Goal: Book appointment/travel/reservation

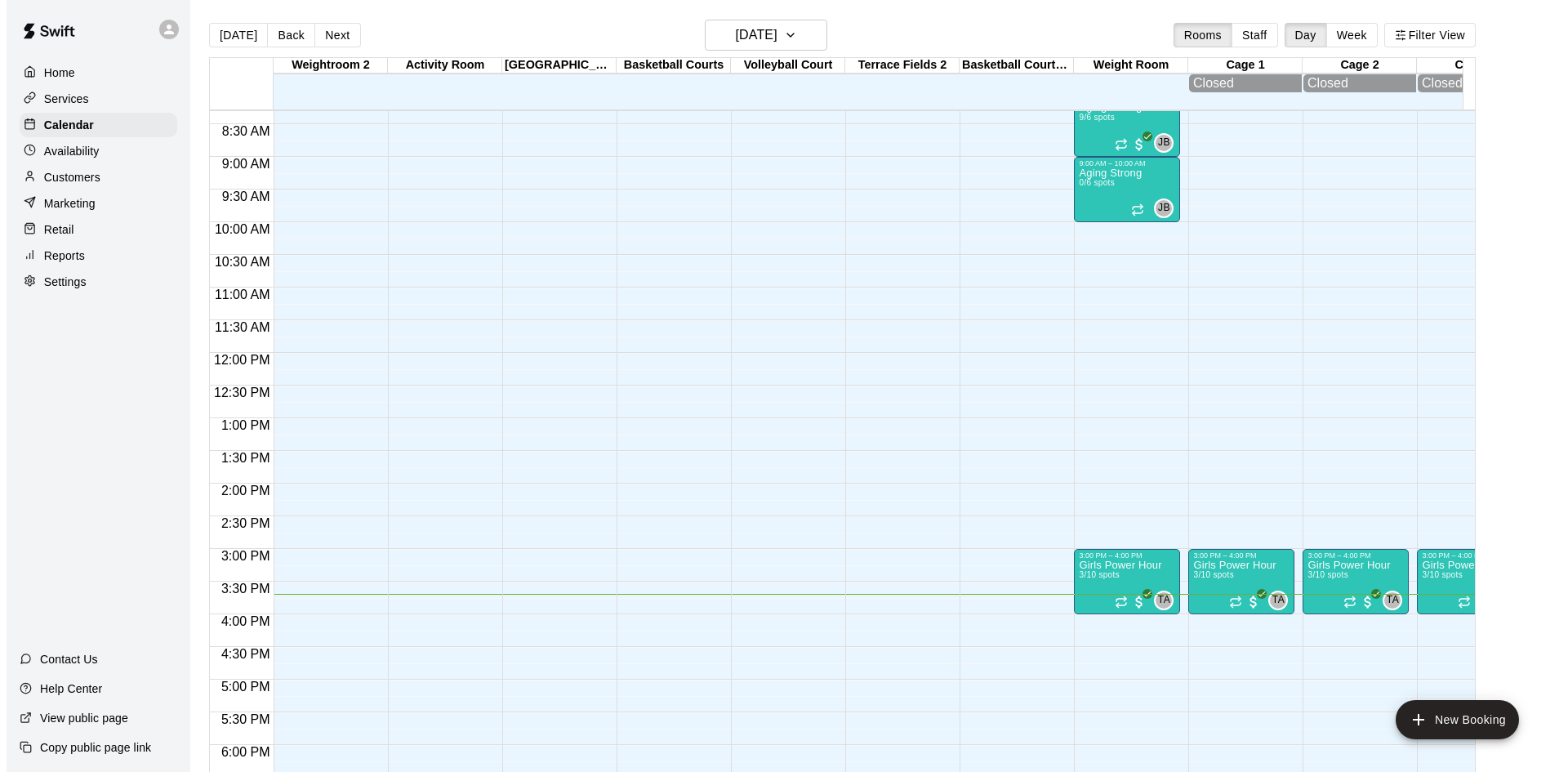
scroll to position [592, 0]
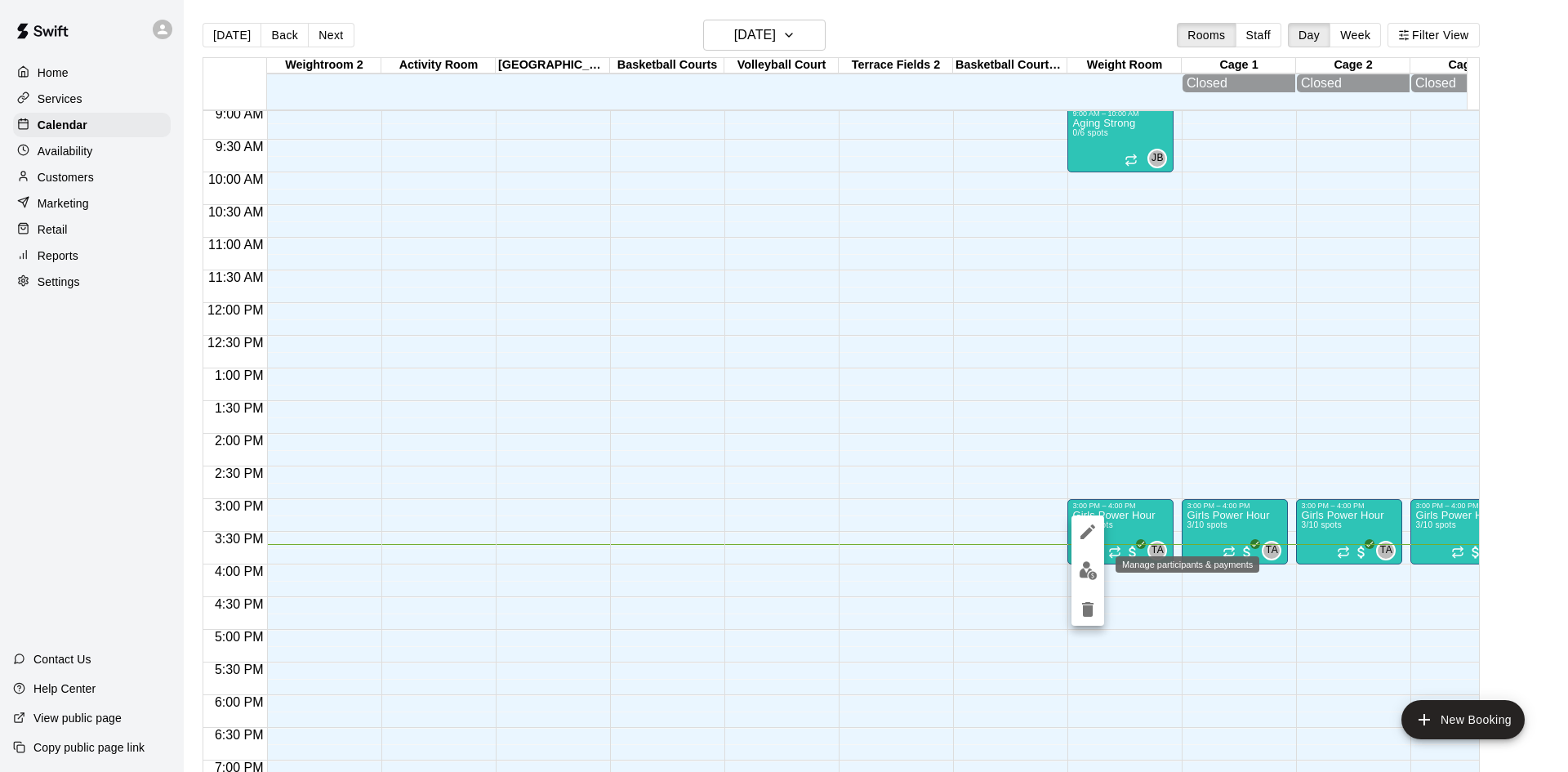
click at [1085, 573] on img "edit" at bounding box center [1088, 570] width 19 height 19
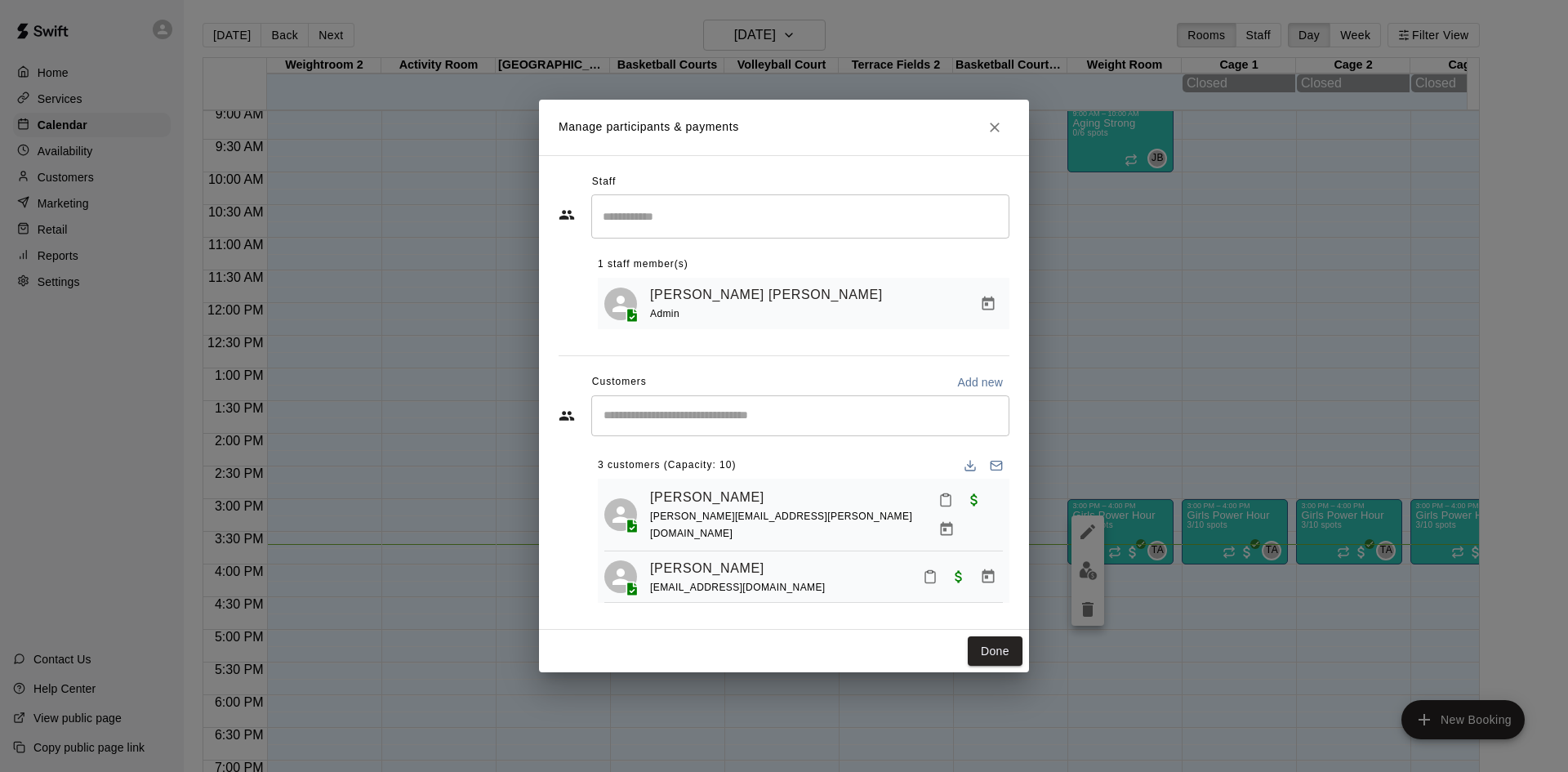
click at [674, 413] on input "Start typing to search customers..." at bounding box center [801, 415] width 404 height 16
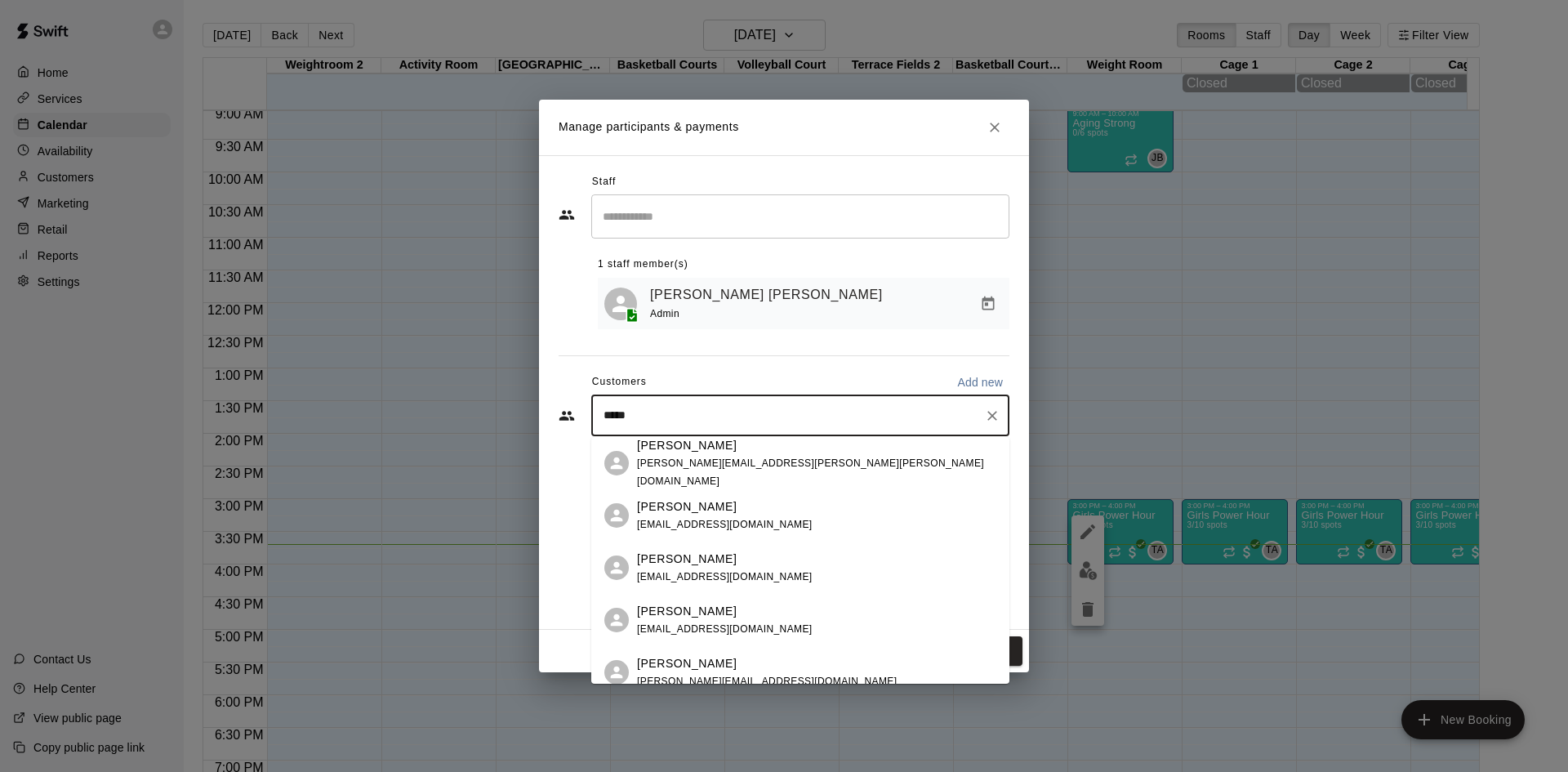
type input "******"
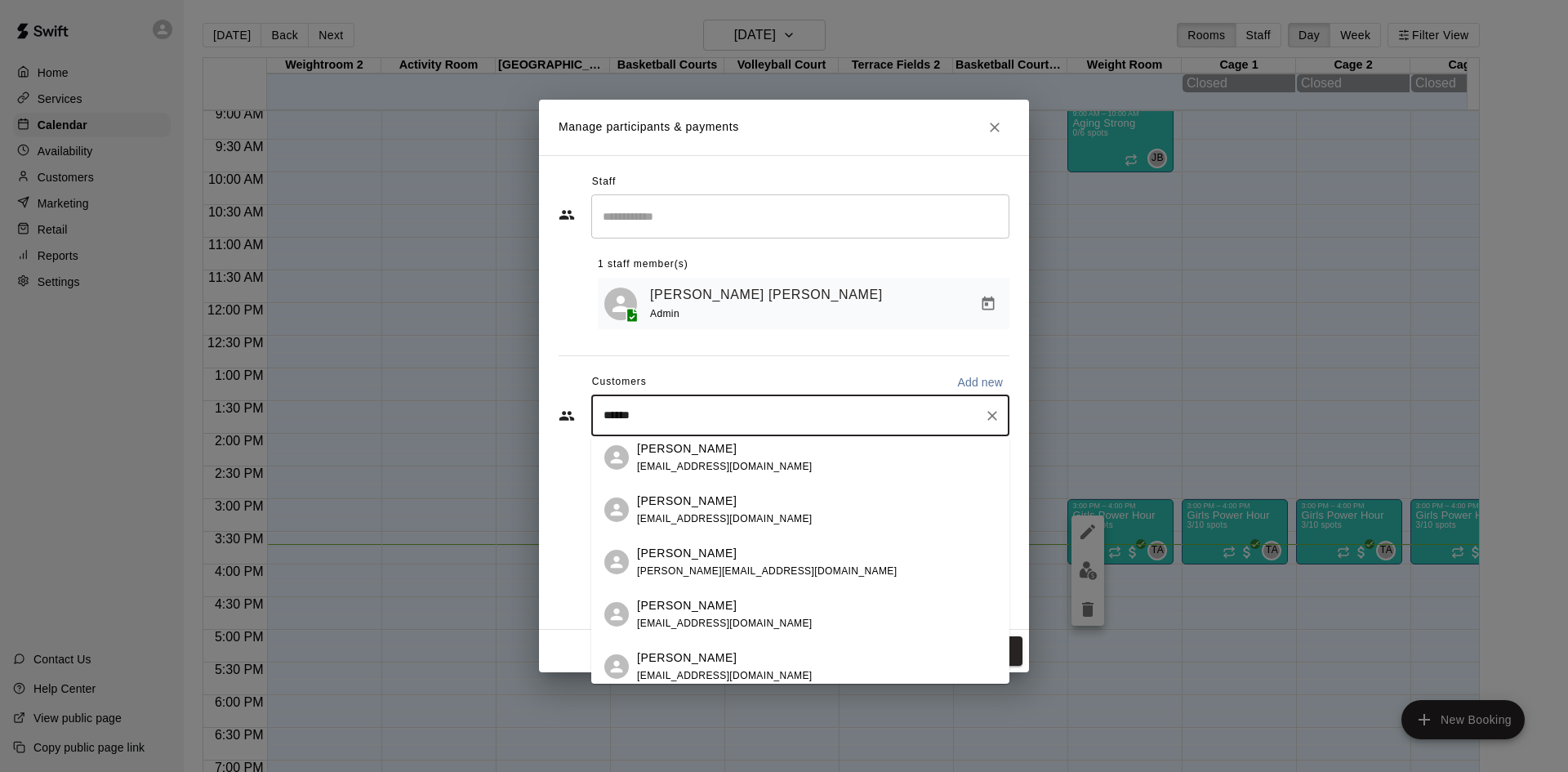
scroll to position [119, 0]
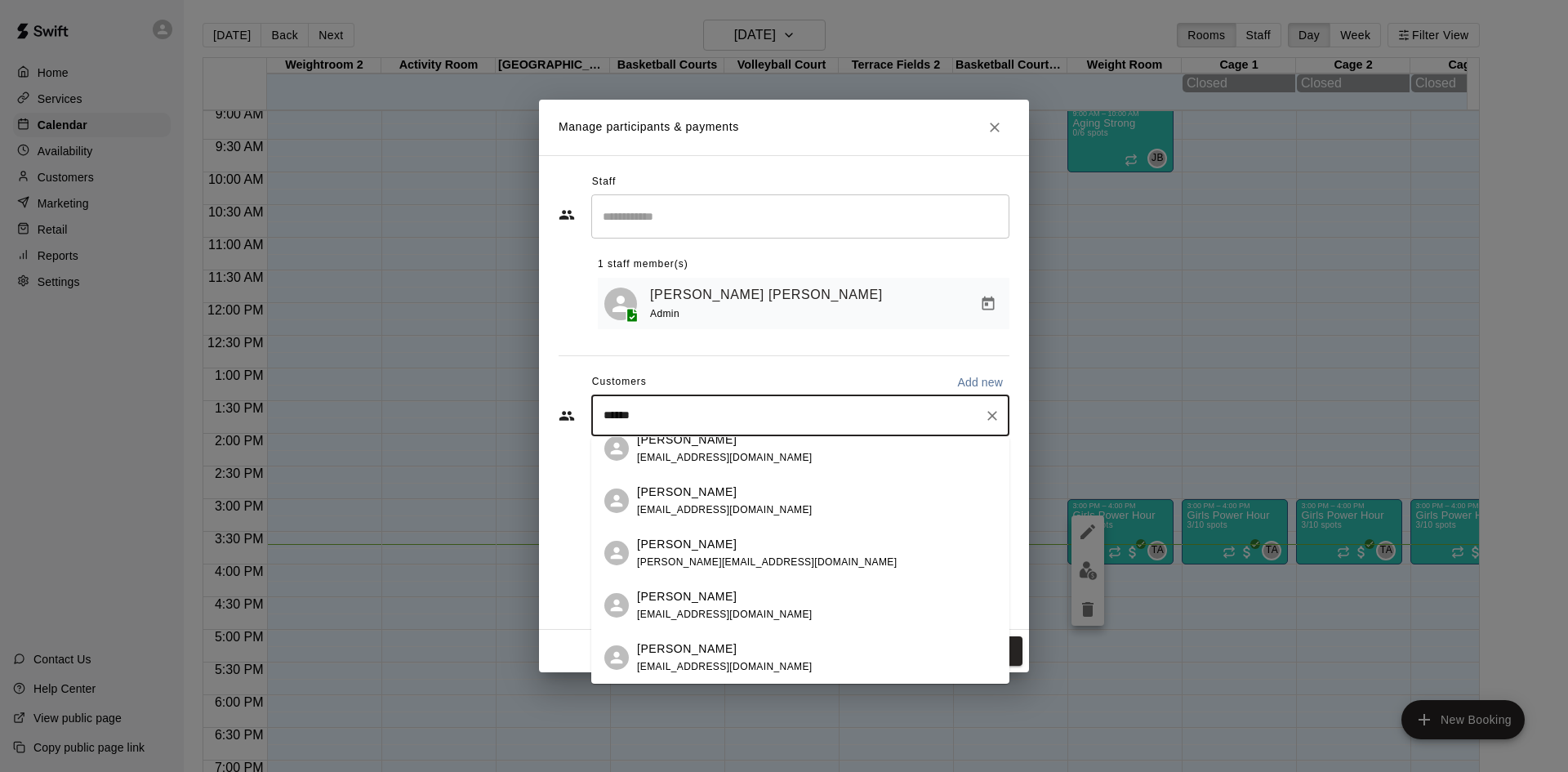
click at [681, 616] on span "[EMAIL_ADDRESS][DOMAIN_NAME]" at bounding box center [725, 614] width 175 height 11
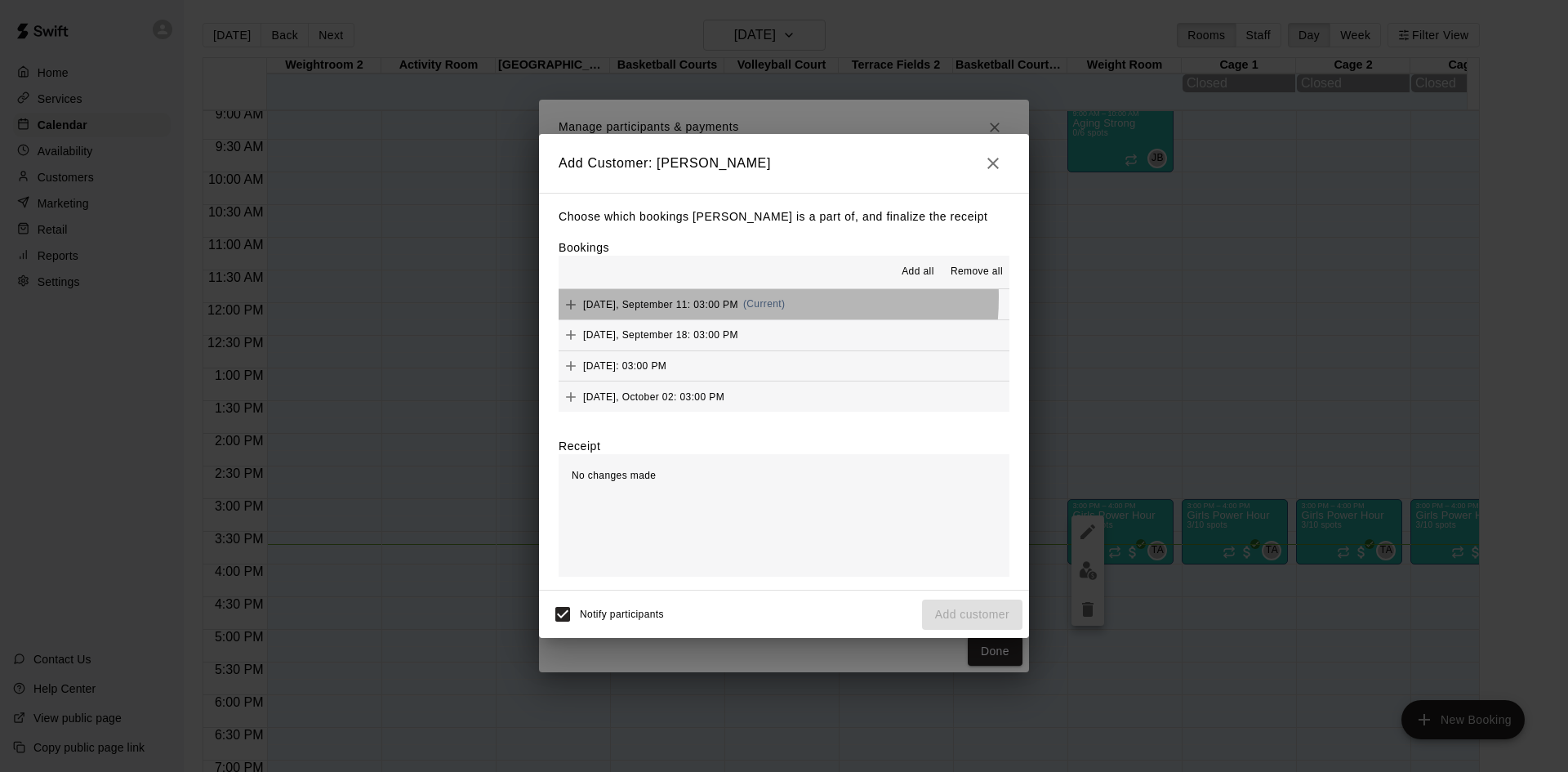
click at [723, 298] on span "[DATE], September 11: 03:00 PM" at bounding box center [660, 304] width 156 height 11
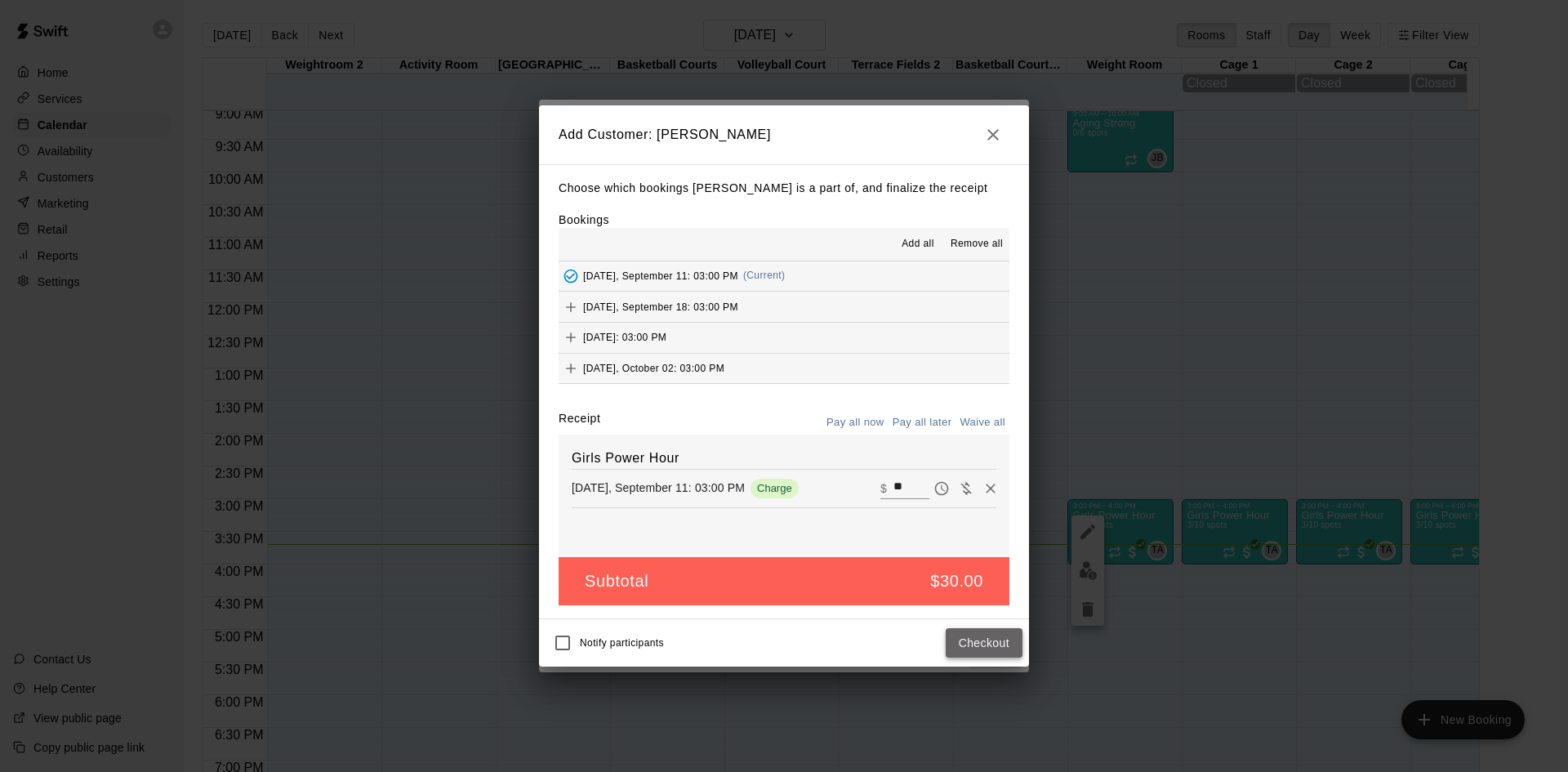
click at [986, 636] on button "Checkout" at bounding box center [983, 643] width 76 height 30
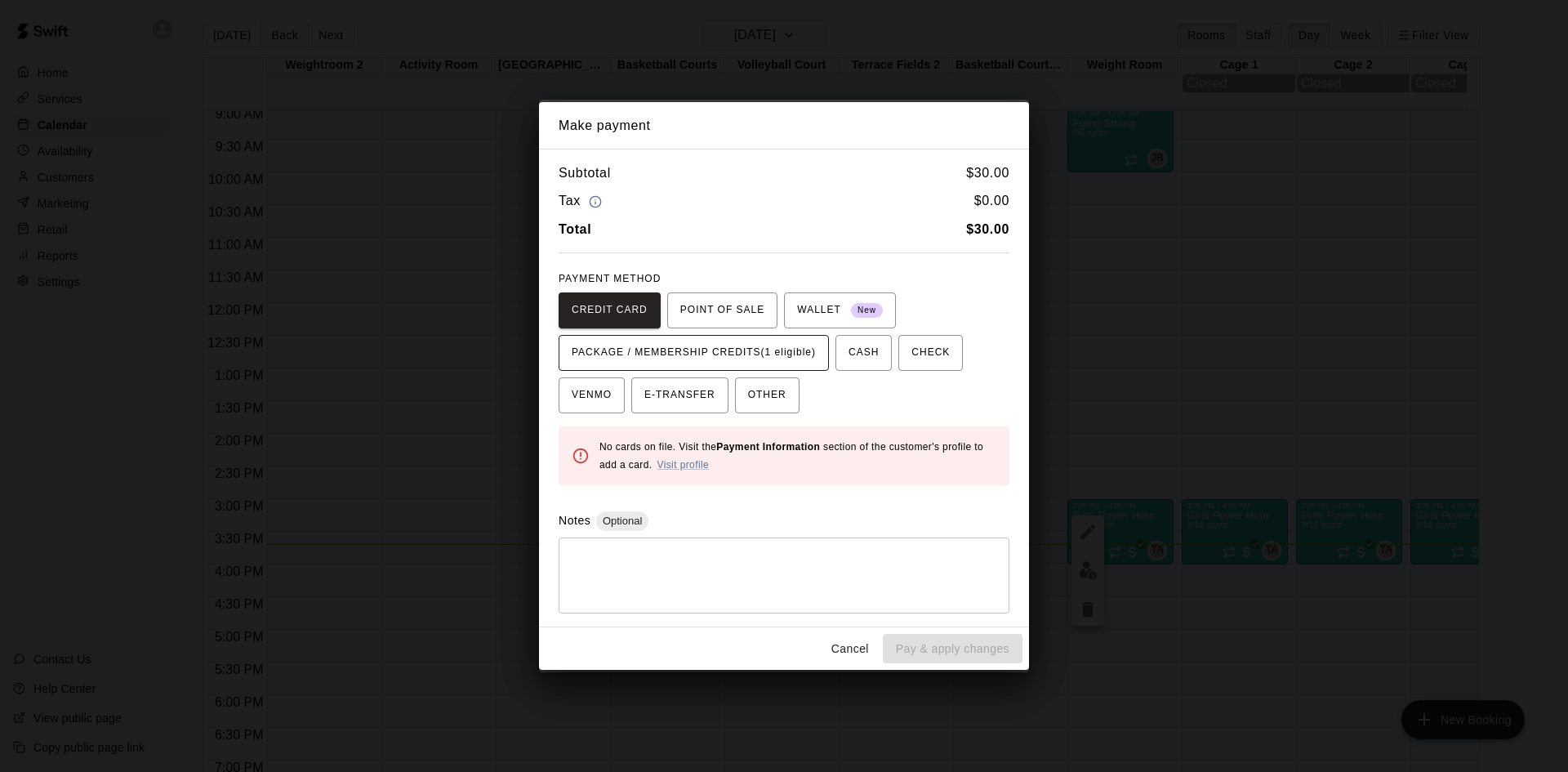
click at [622, 345] on span "PACKAGE / MEMBERSHIP CREDITS (1 eligible)" at bounding box center [693, 353] width 244 height 26
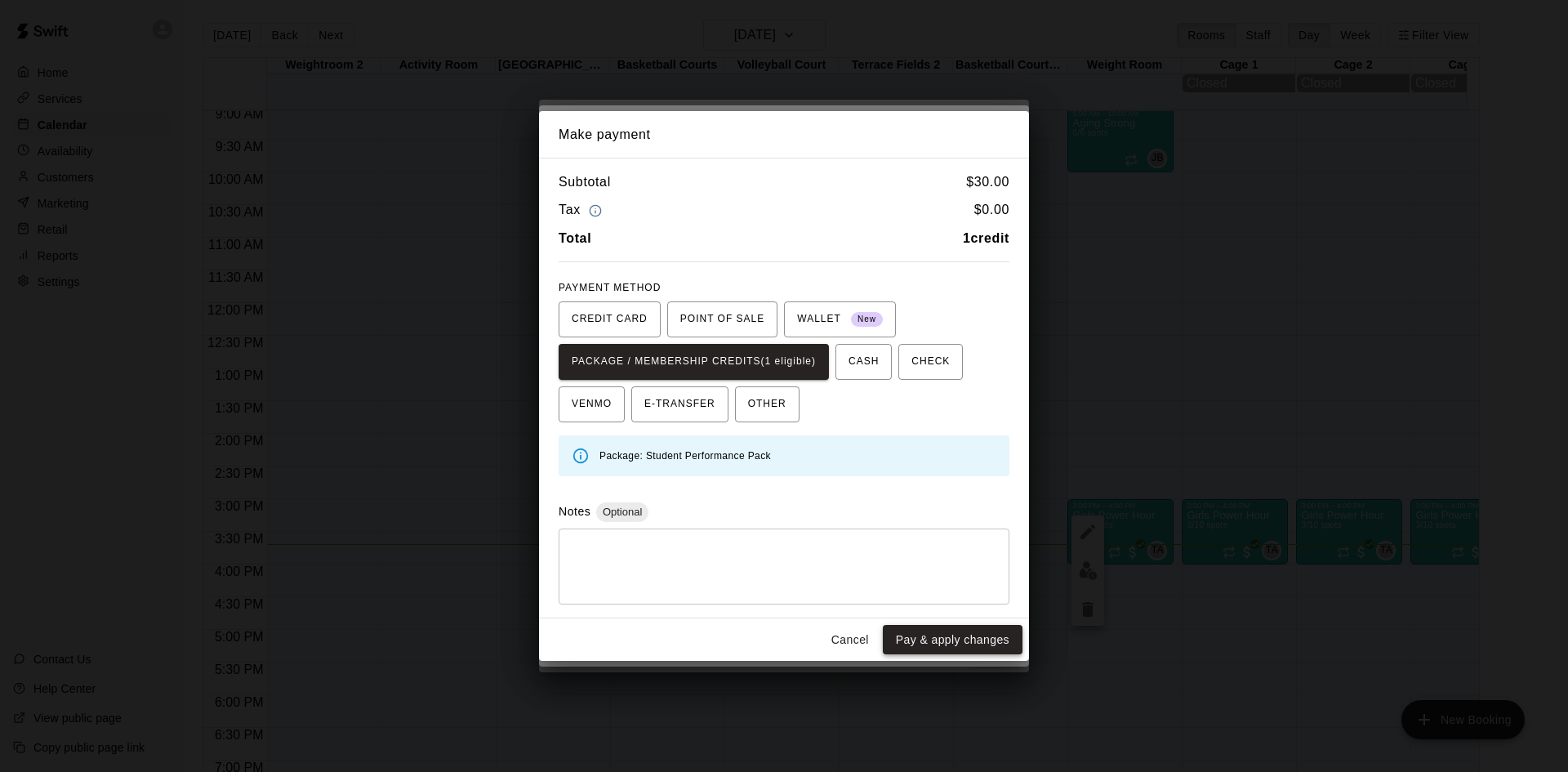
click at [919, 646] on button "Pay & apply changes" at bounding box center [952, 640] width 140 height 30
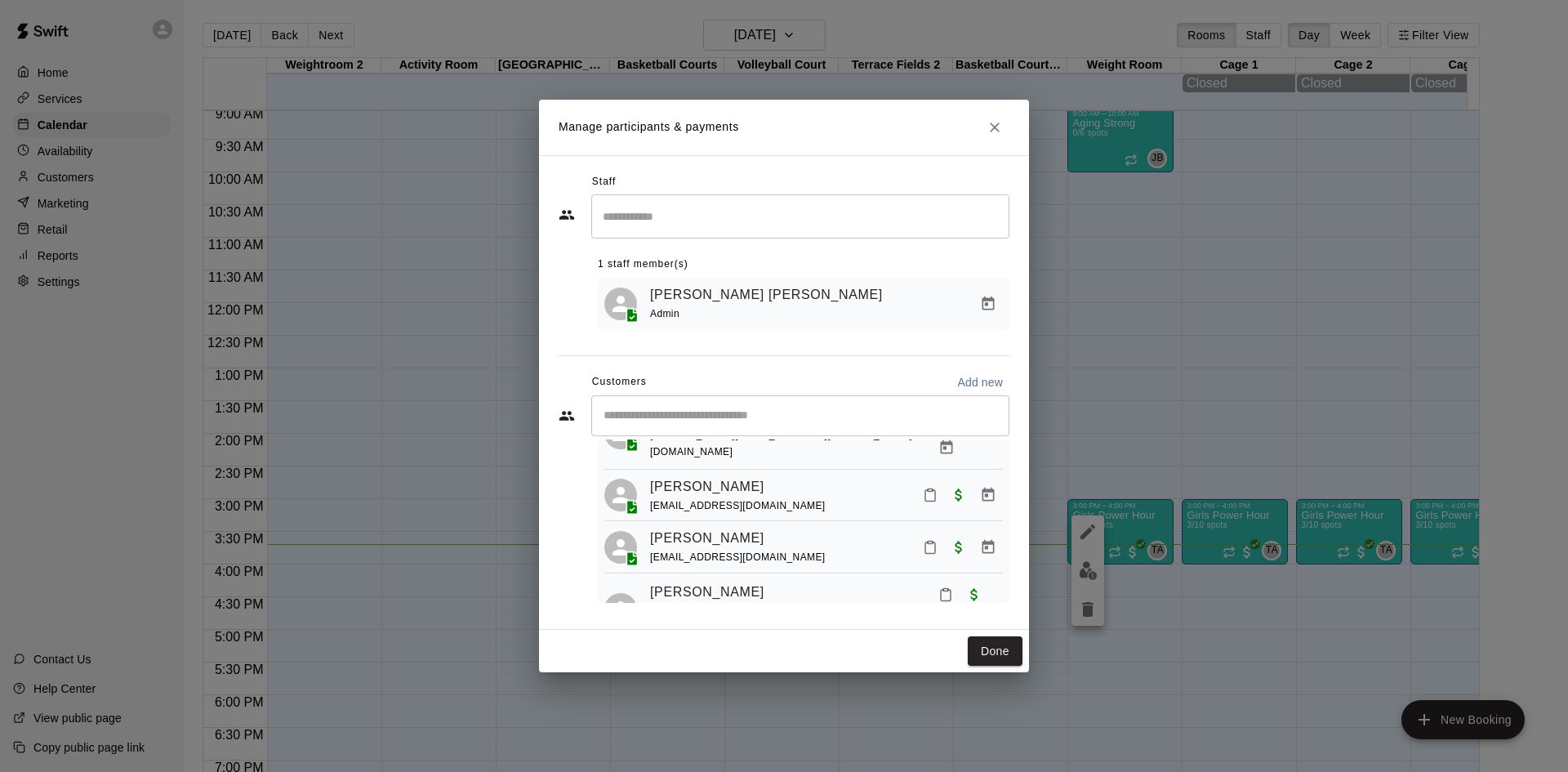
scroll to position [100, 0]
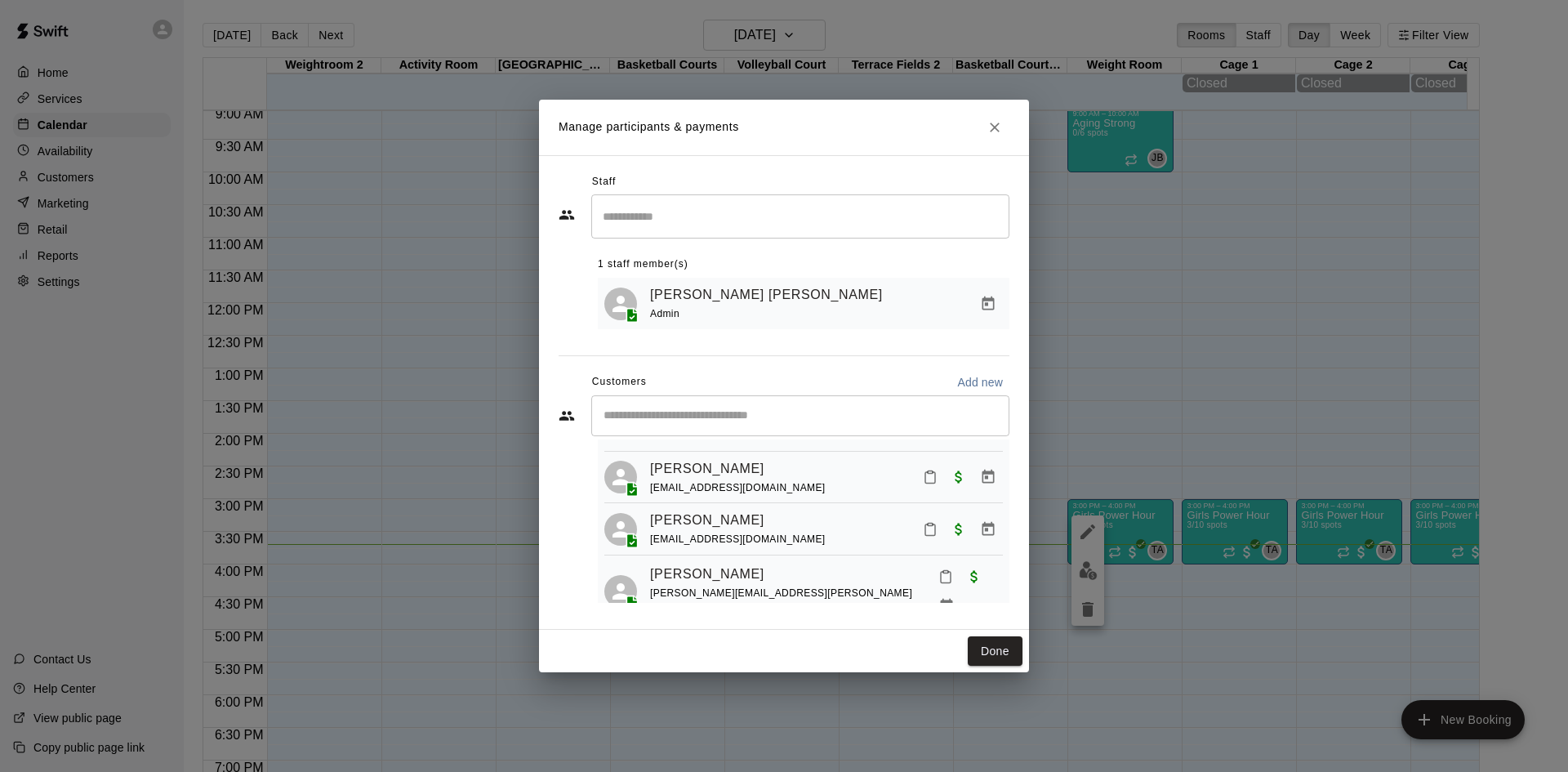
click at [666, 420] on input "Start typing to search customers..." at bounding box center [801, 415] width 404 height 16
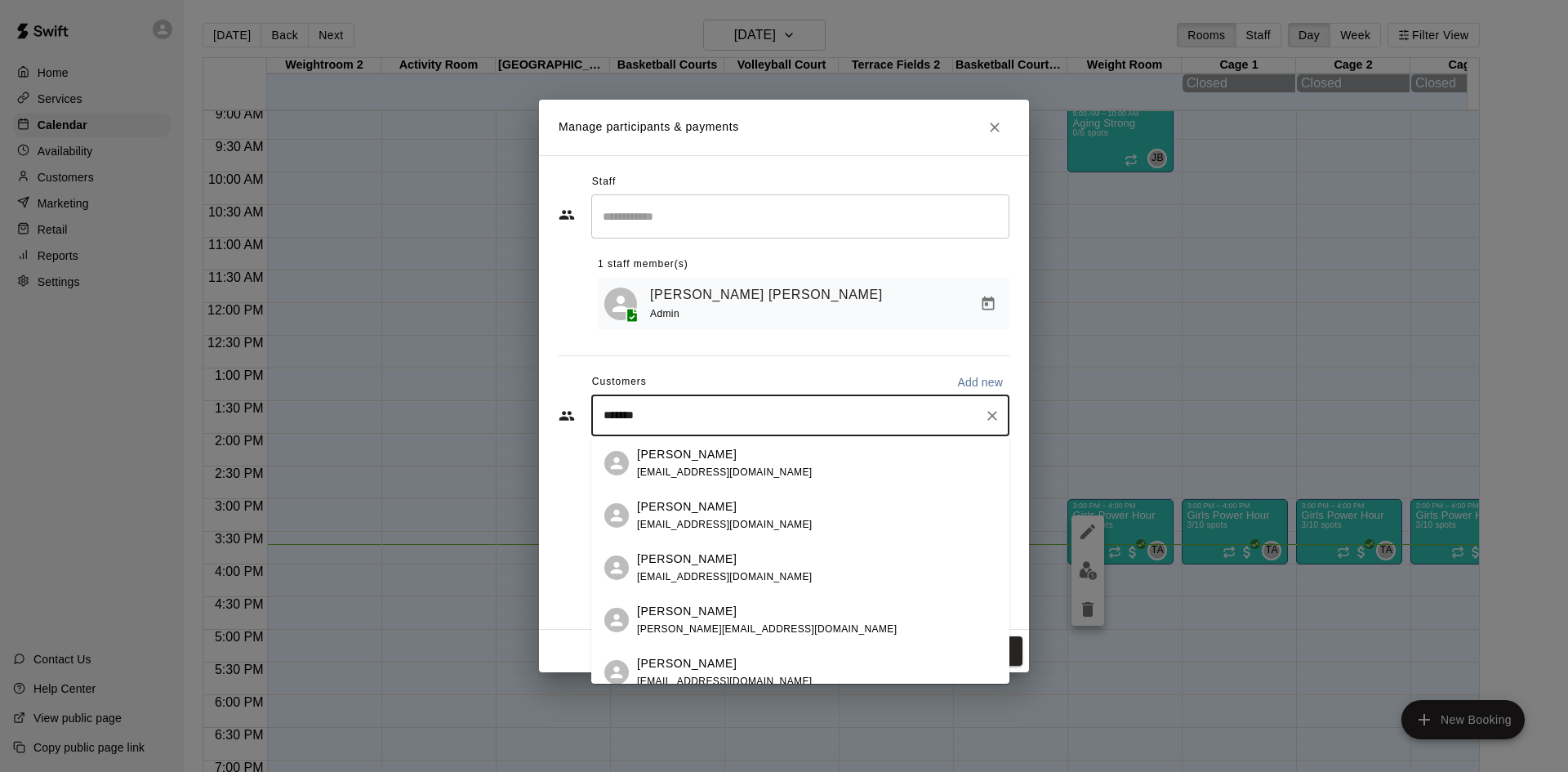
type input "********"
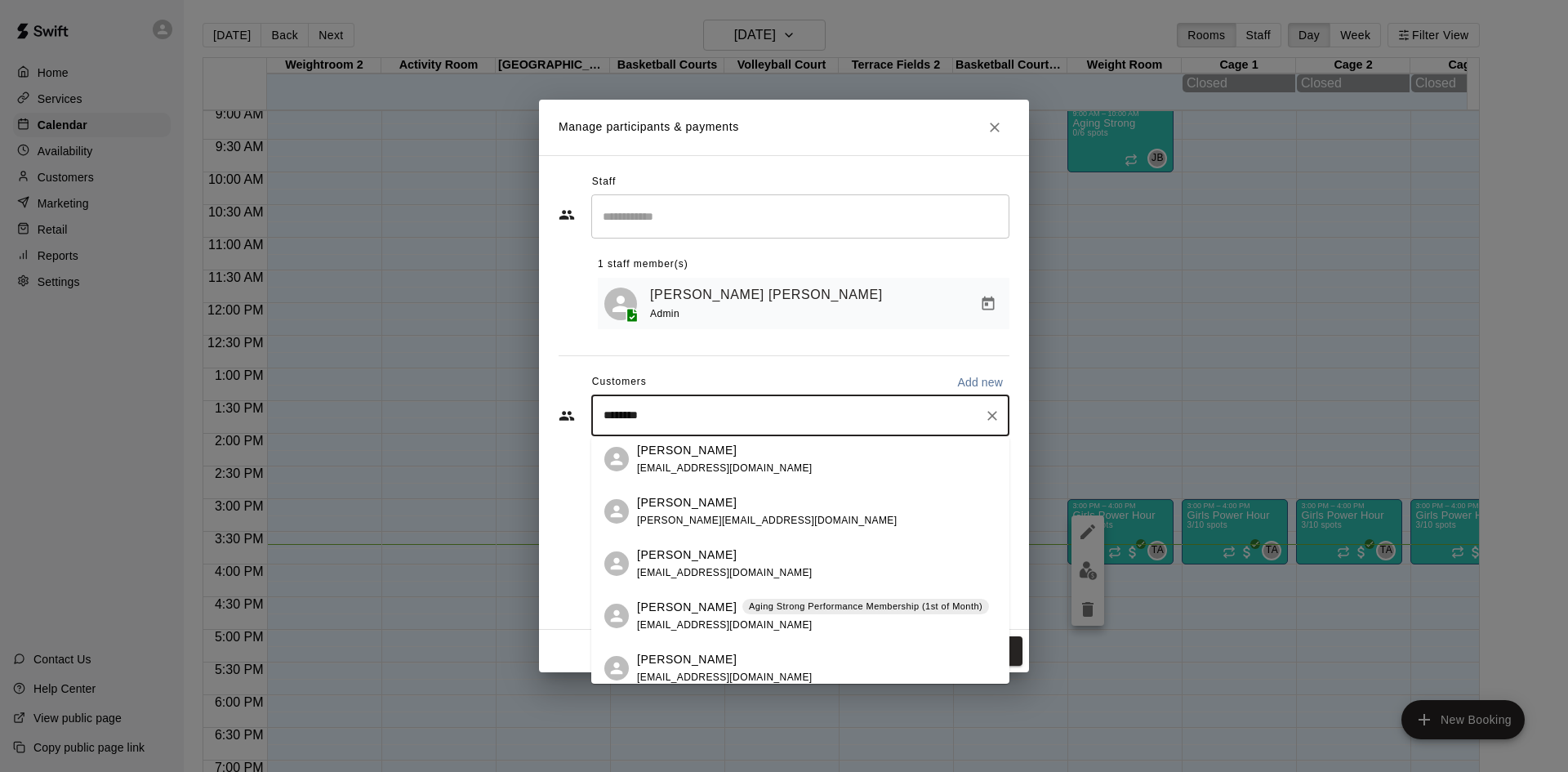
scroll to position [223, 0]
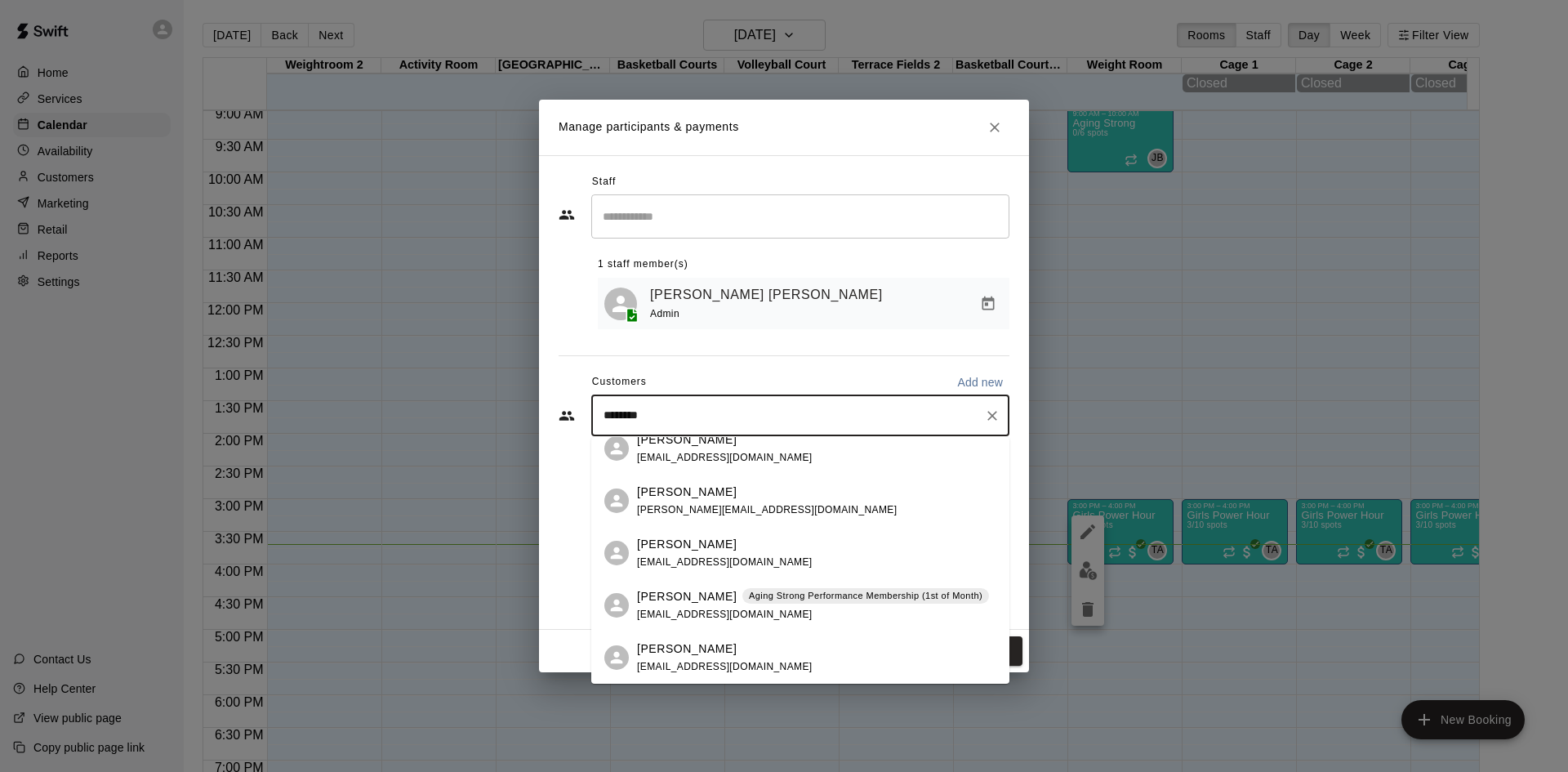
click at [677, 497] on p "[PERSON_NAME]" at bounding box center [687, 492] width 100 height 17
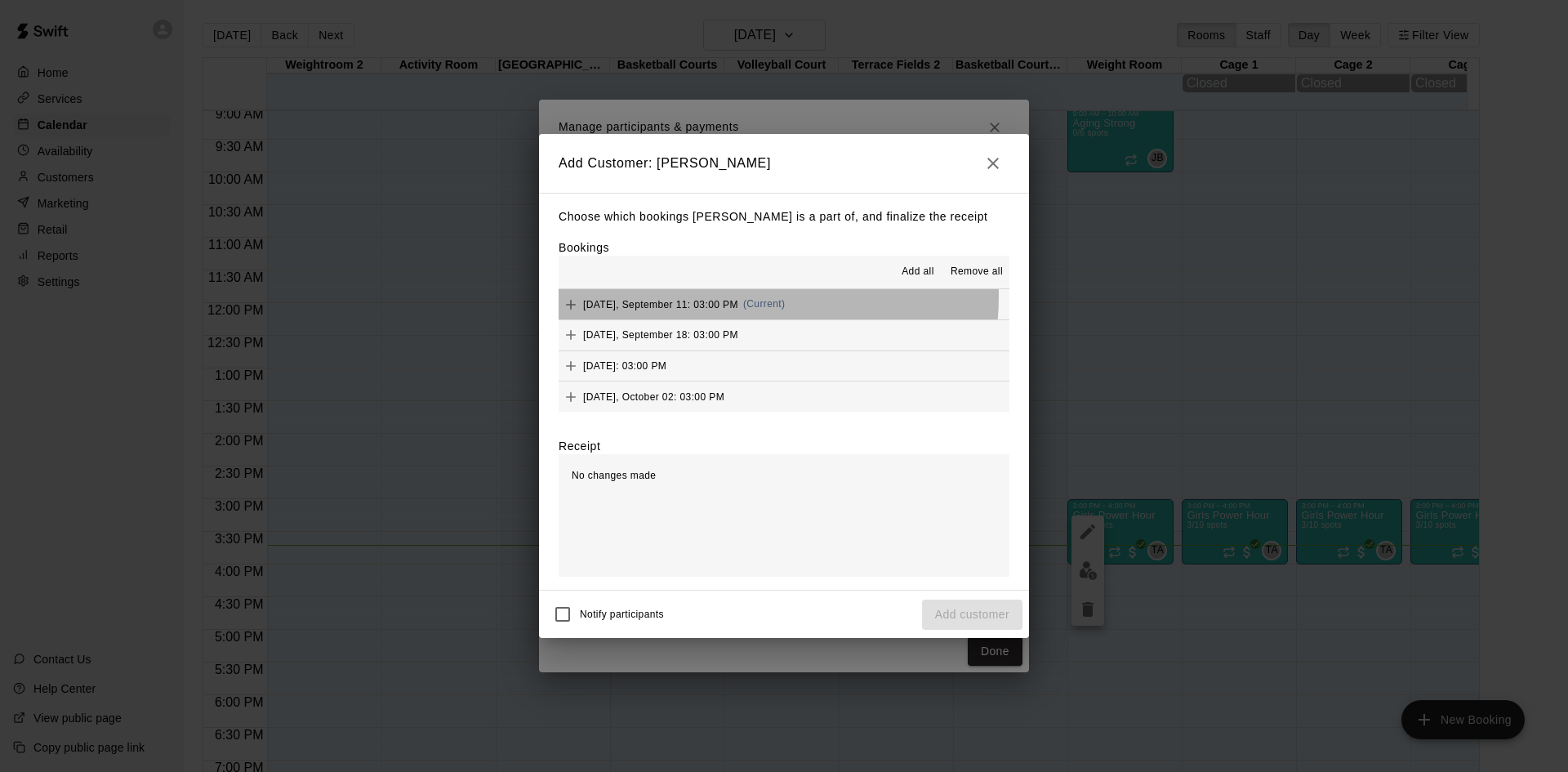
click at [729, 296] on div "[DATE], September 11: 03:00 PM (Current)" at bounding box center [671, 304] width 226 height 25
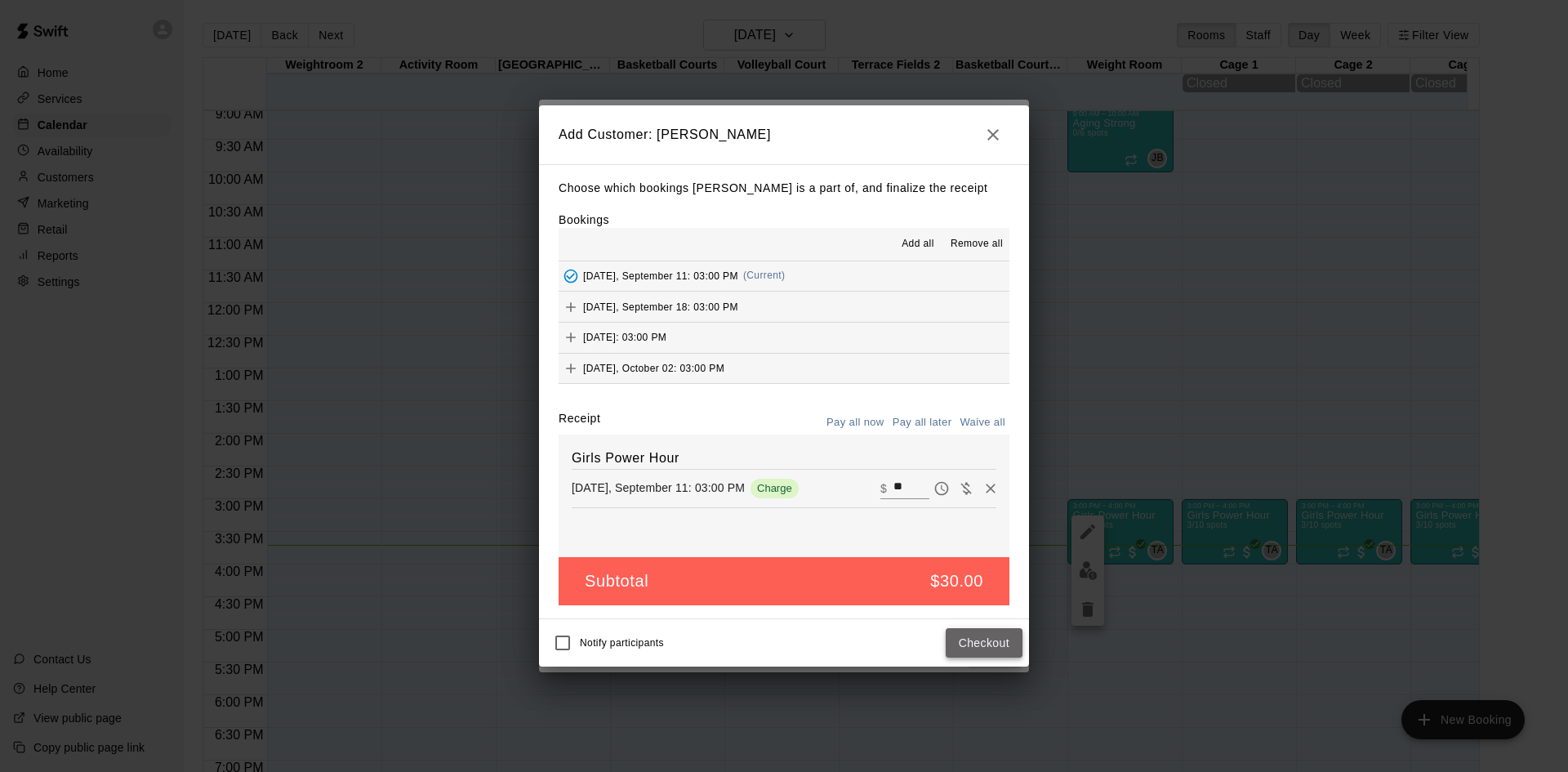
click at [995, 649] on button "Checkout" at bounding box center [983, 643] width 76 height 30
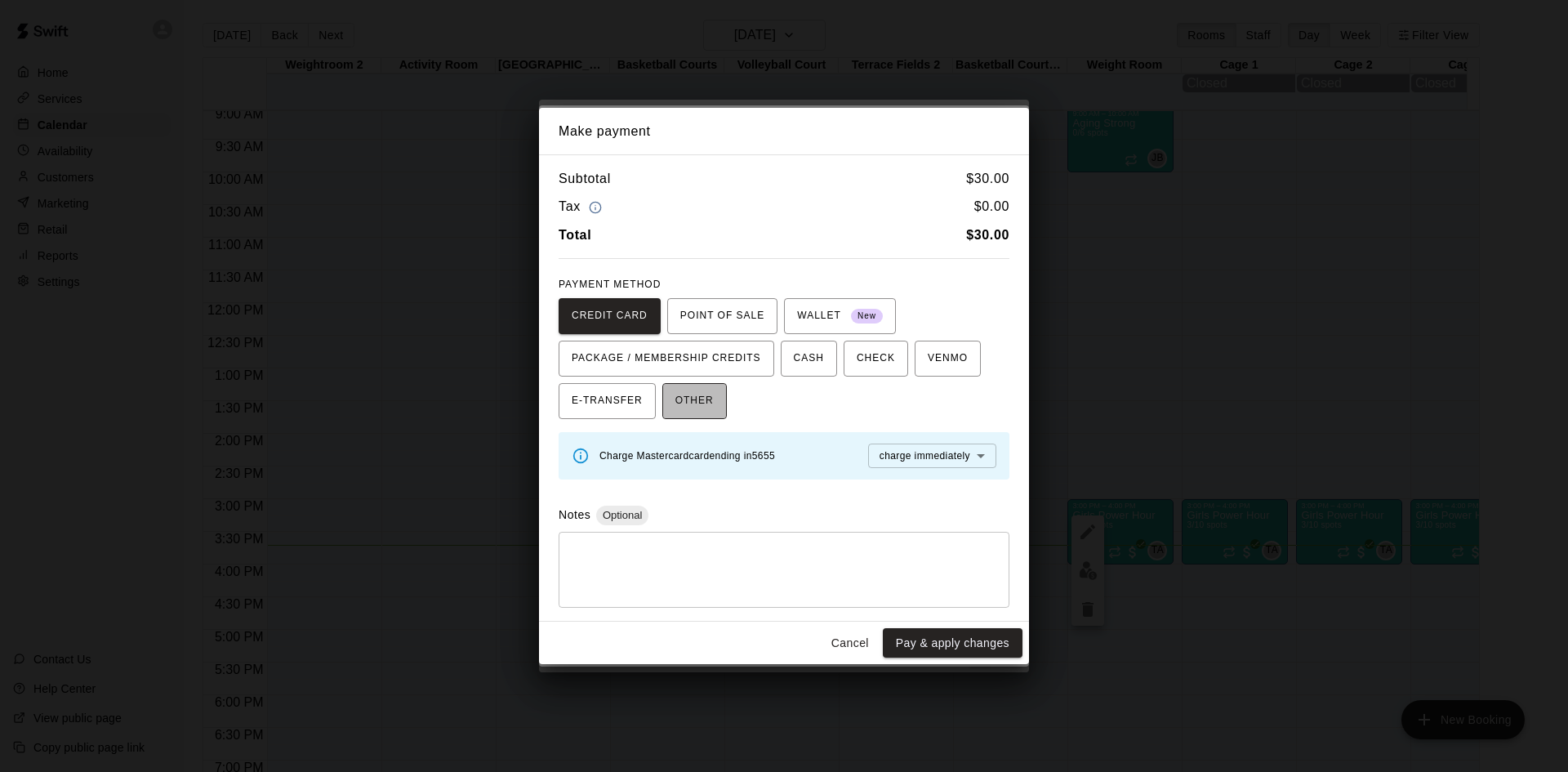
click at [708, 407] on span "OTHER" at bounding box center [694, 401] width 39 height 26
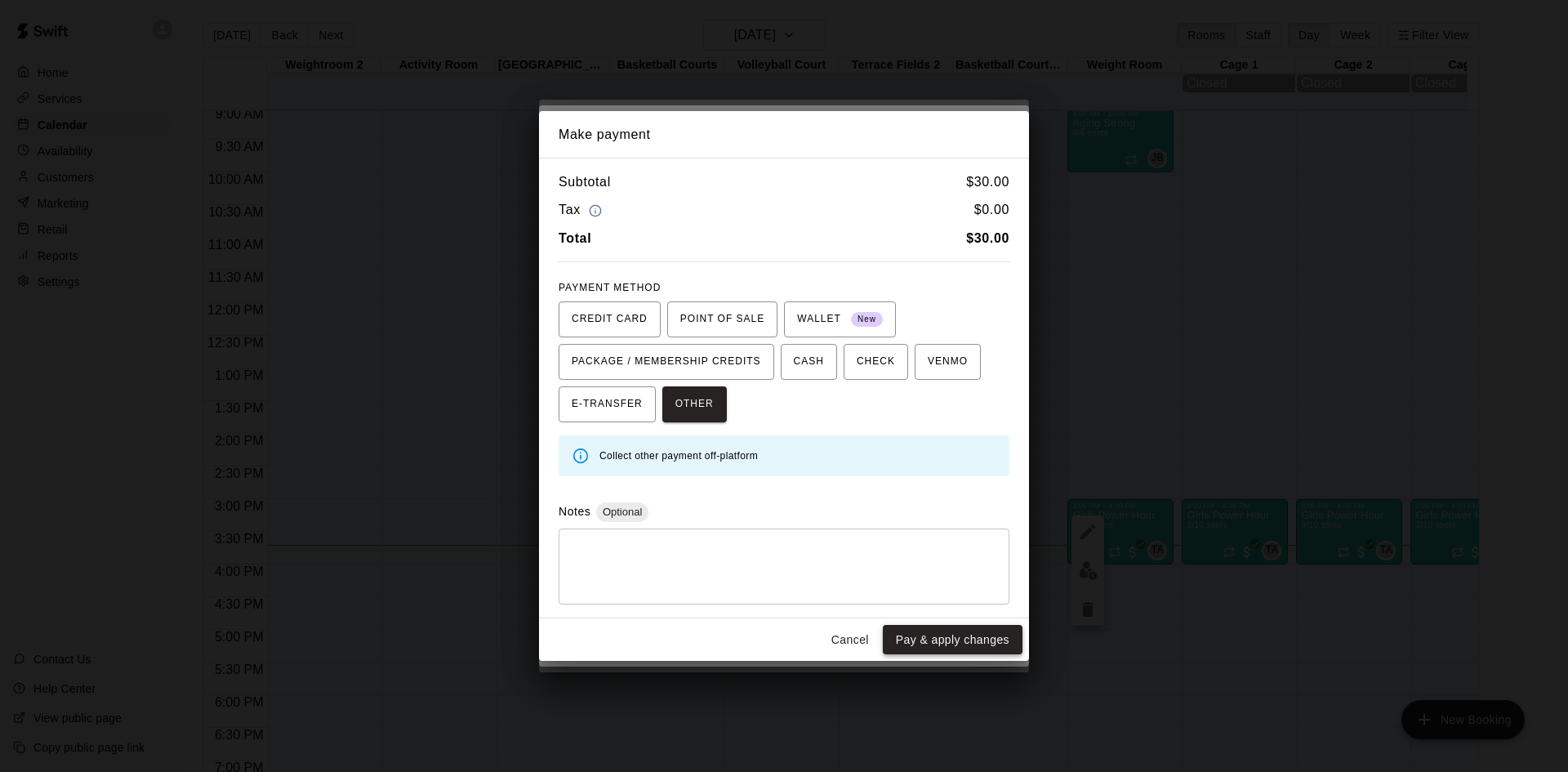
click at [935, 647] on button "Pay & apply changes" at bounding box center [952, 640] width 140 height 30
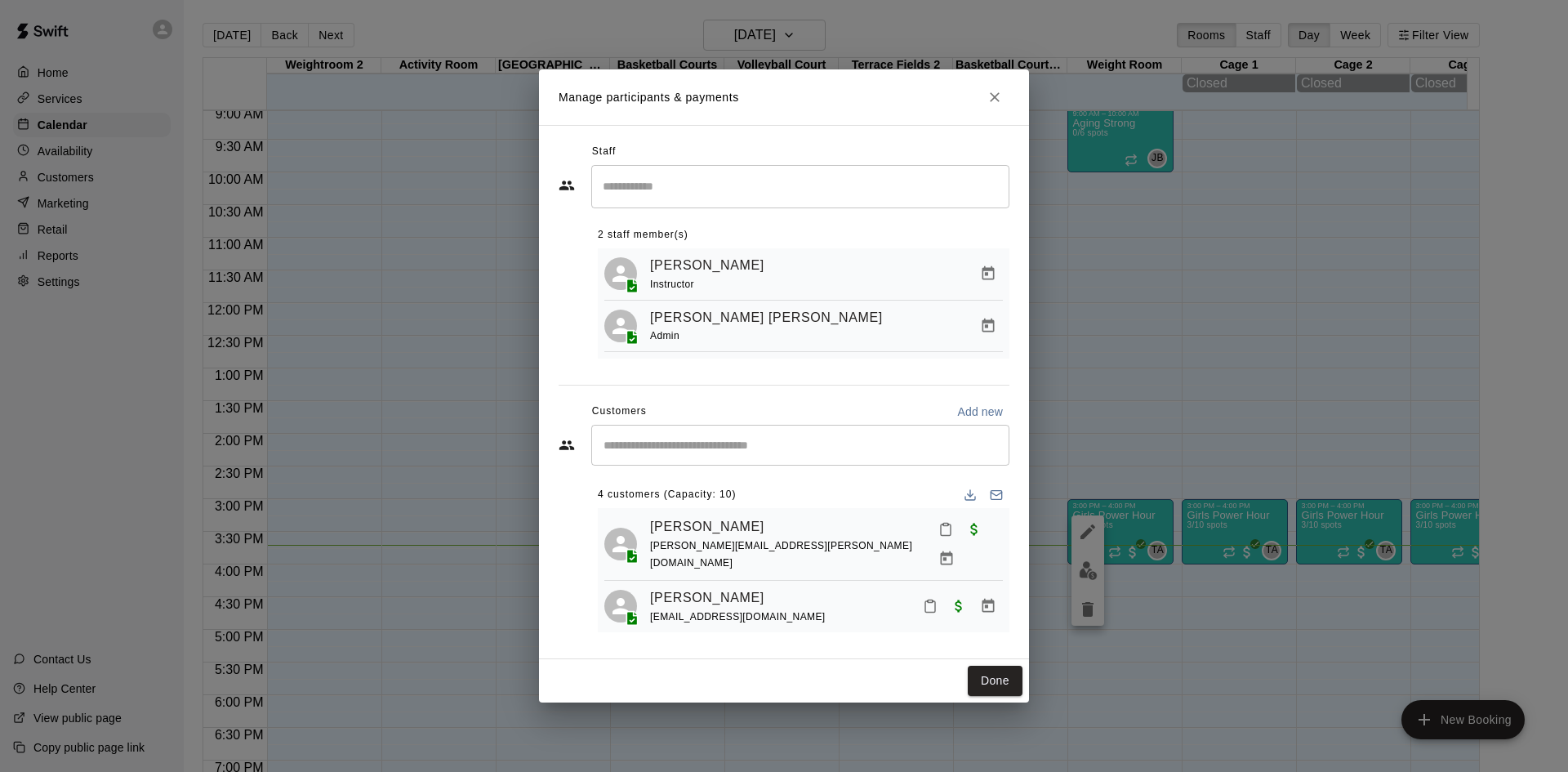
scroll to position [100, 0]
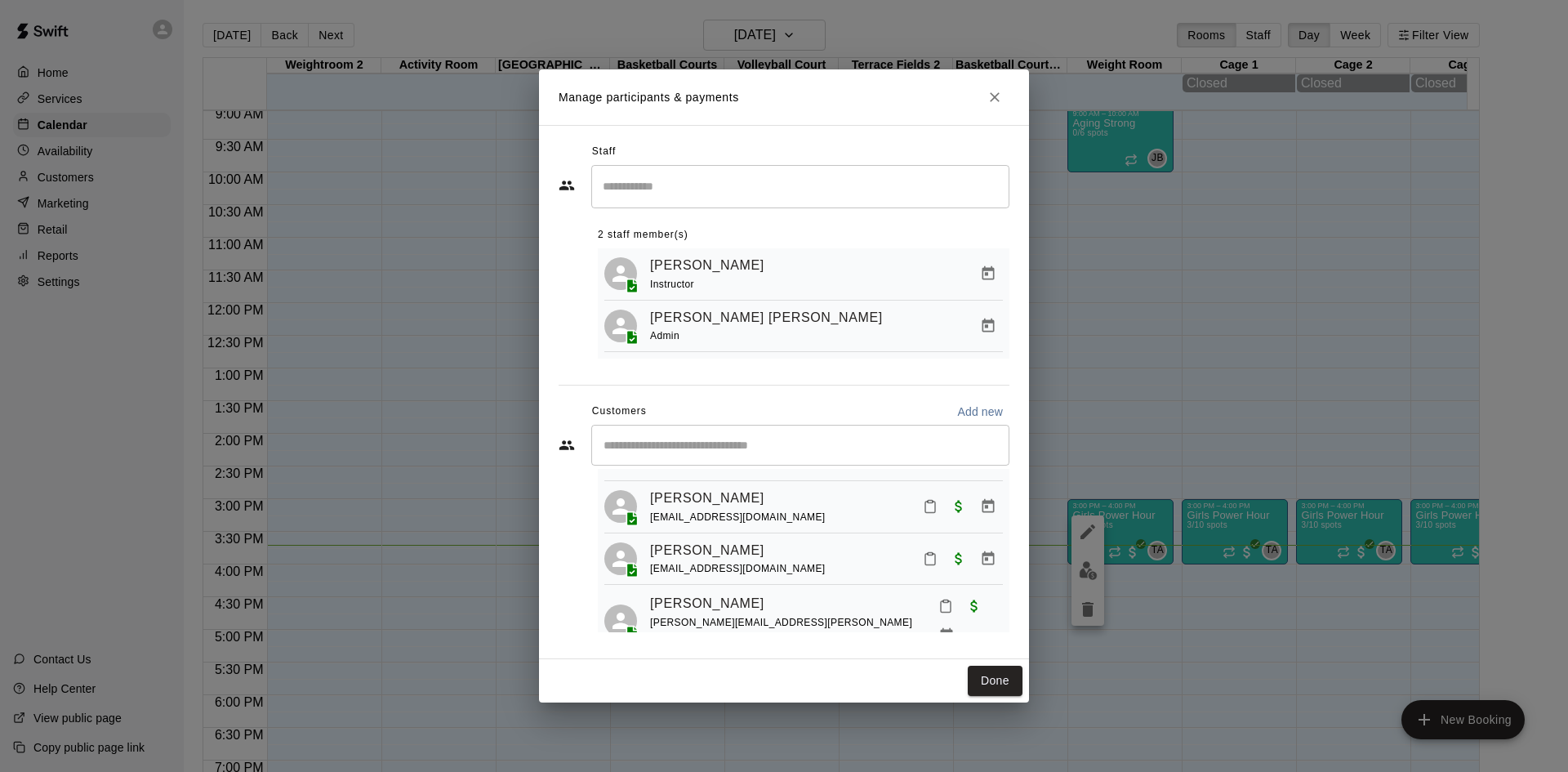
click at [693, 189] on input "Search staff" at bounding box center [801, 187] width 404 height 28
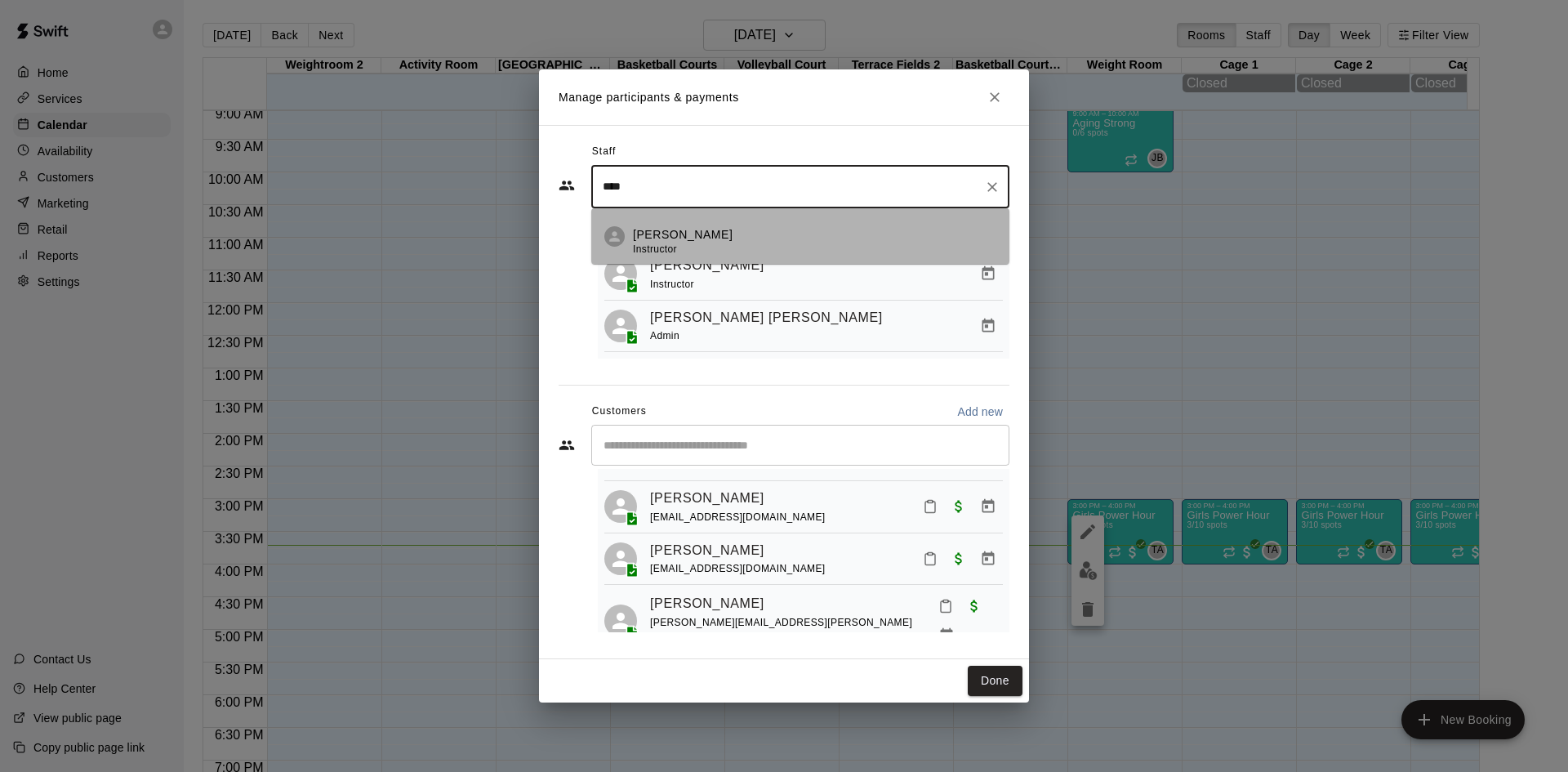
click at [703, 238] on p "[PERSON_NAME]" at bounding box center [683, 235] width 100 height 17
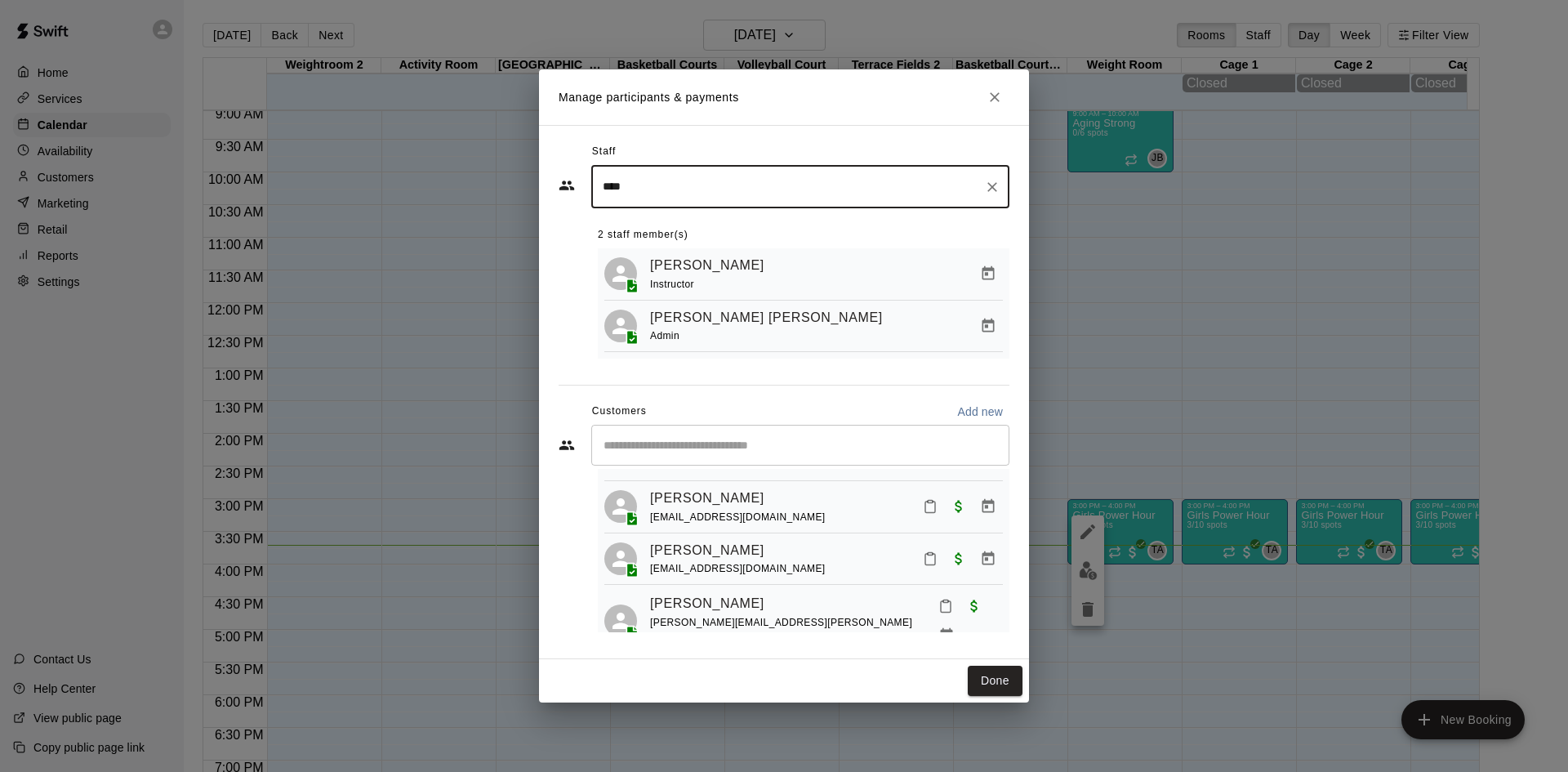
type input "****"
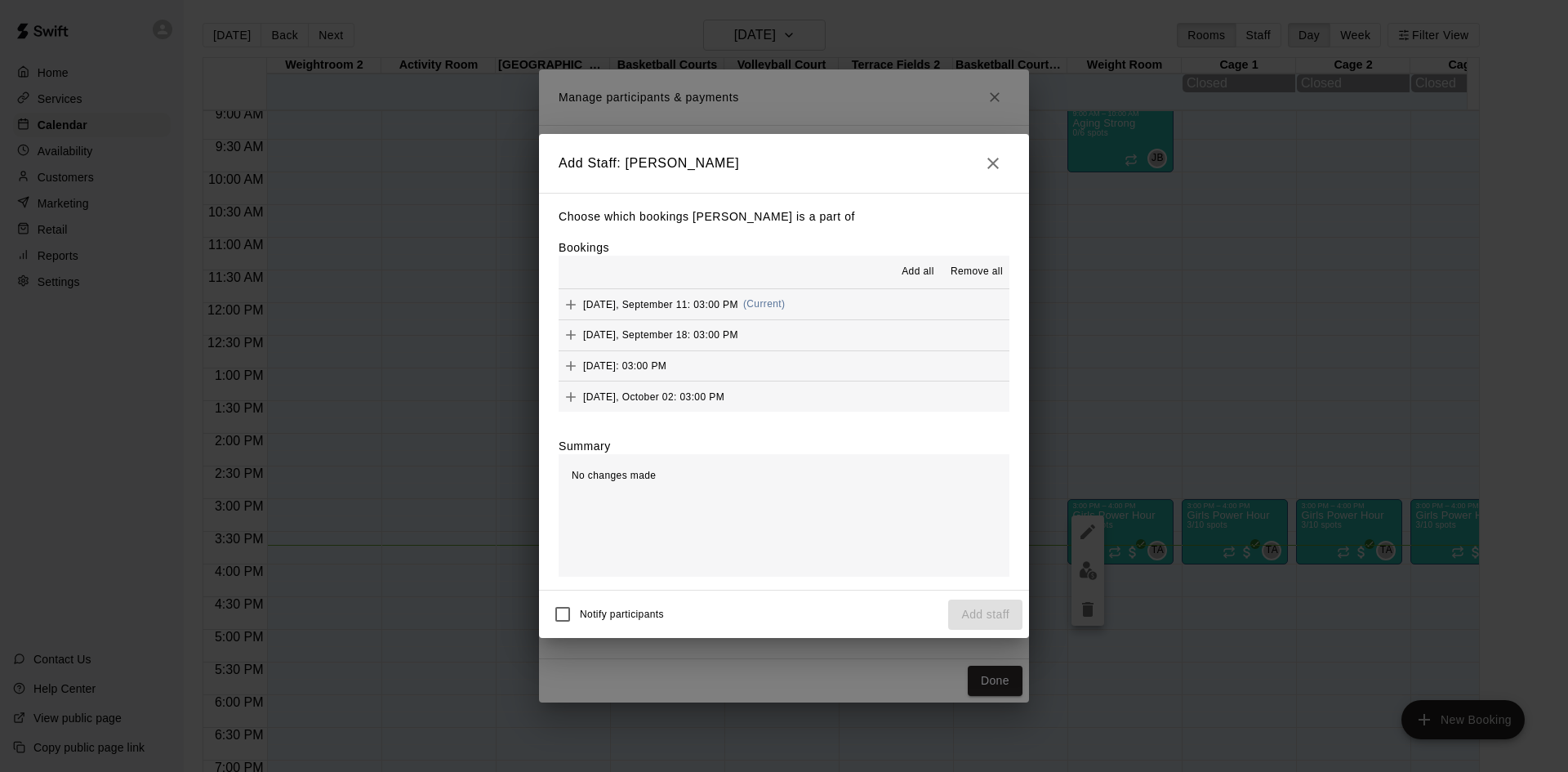
click at [802, 303] on button "[DATE], September 11: 03:00 PM (Current)" at bounding box center [784, 304] width 451 height 30
click at [1000, 627] on button "Add staff" at bounding box center [985, 615] width 74 height 30
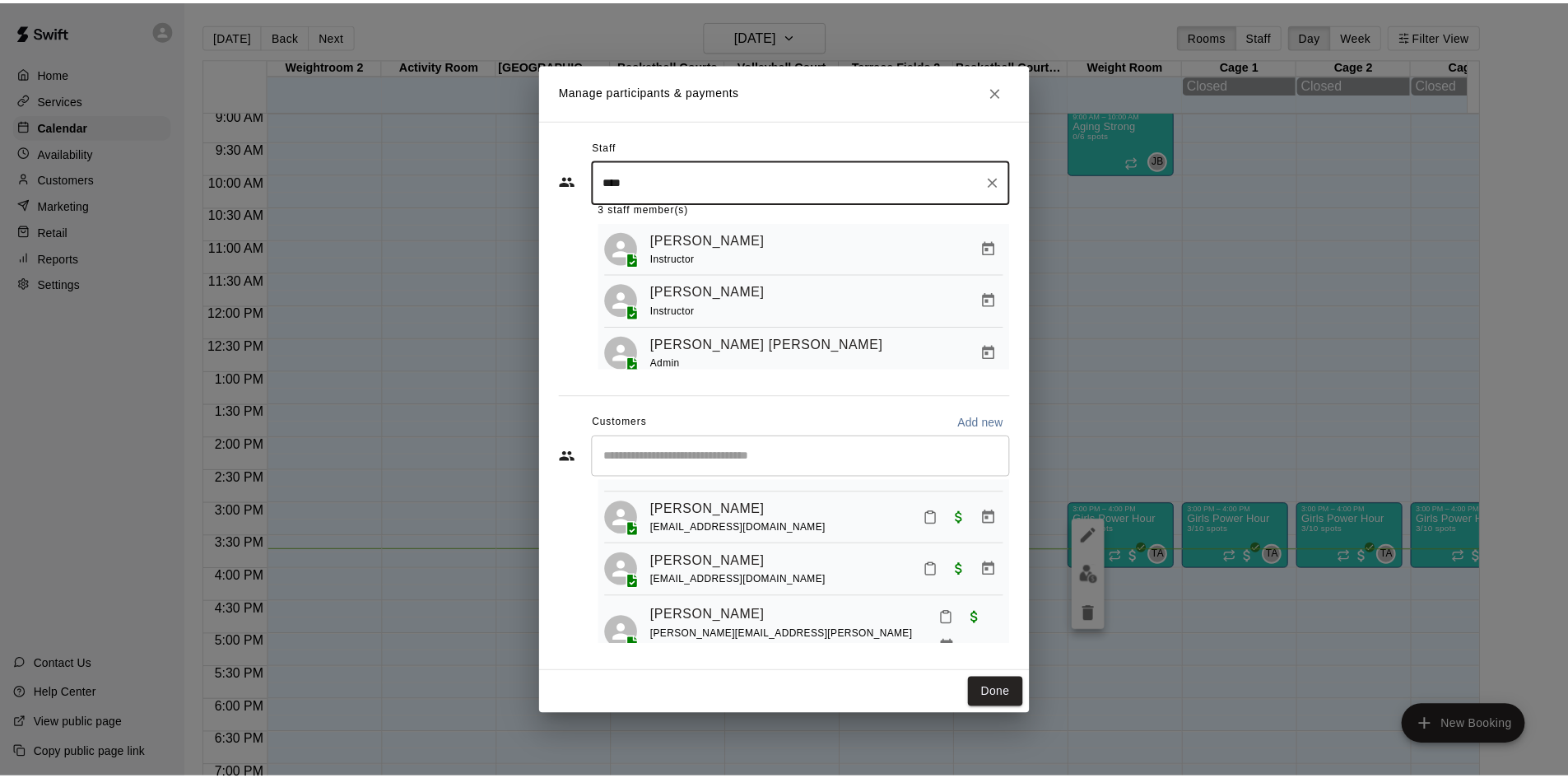
scroll to position [0, 0]
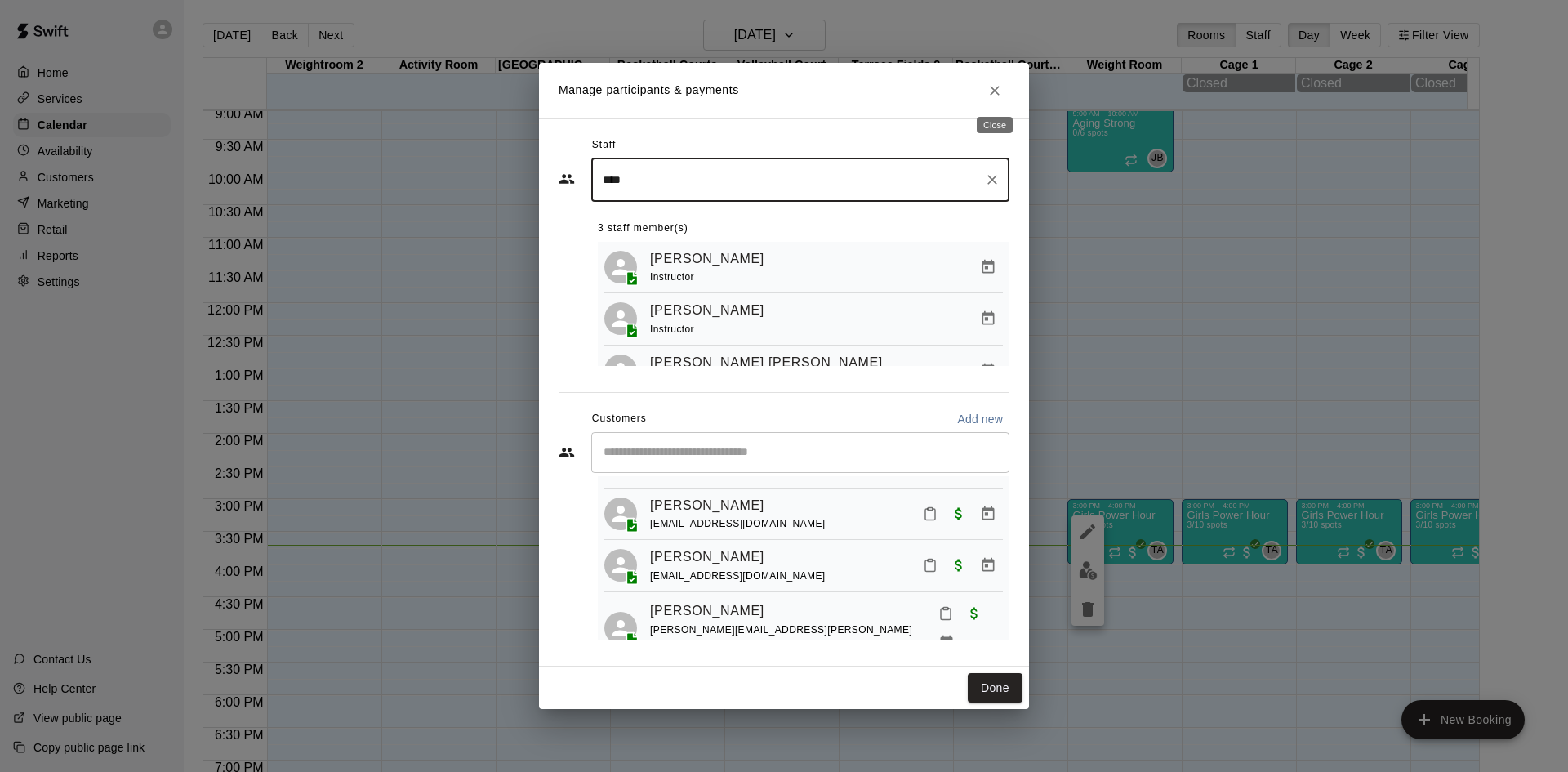
click at [1001, 94] on icon "Close" at bounding box center [994, 90] width 16 height 16
